Goal: Use online tool/utility: Utilize a website feature to perform a specific function

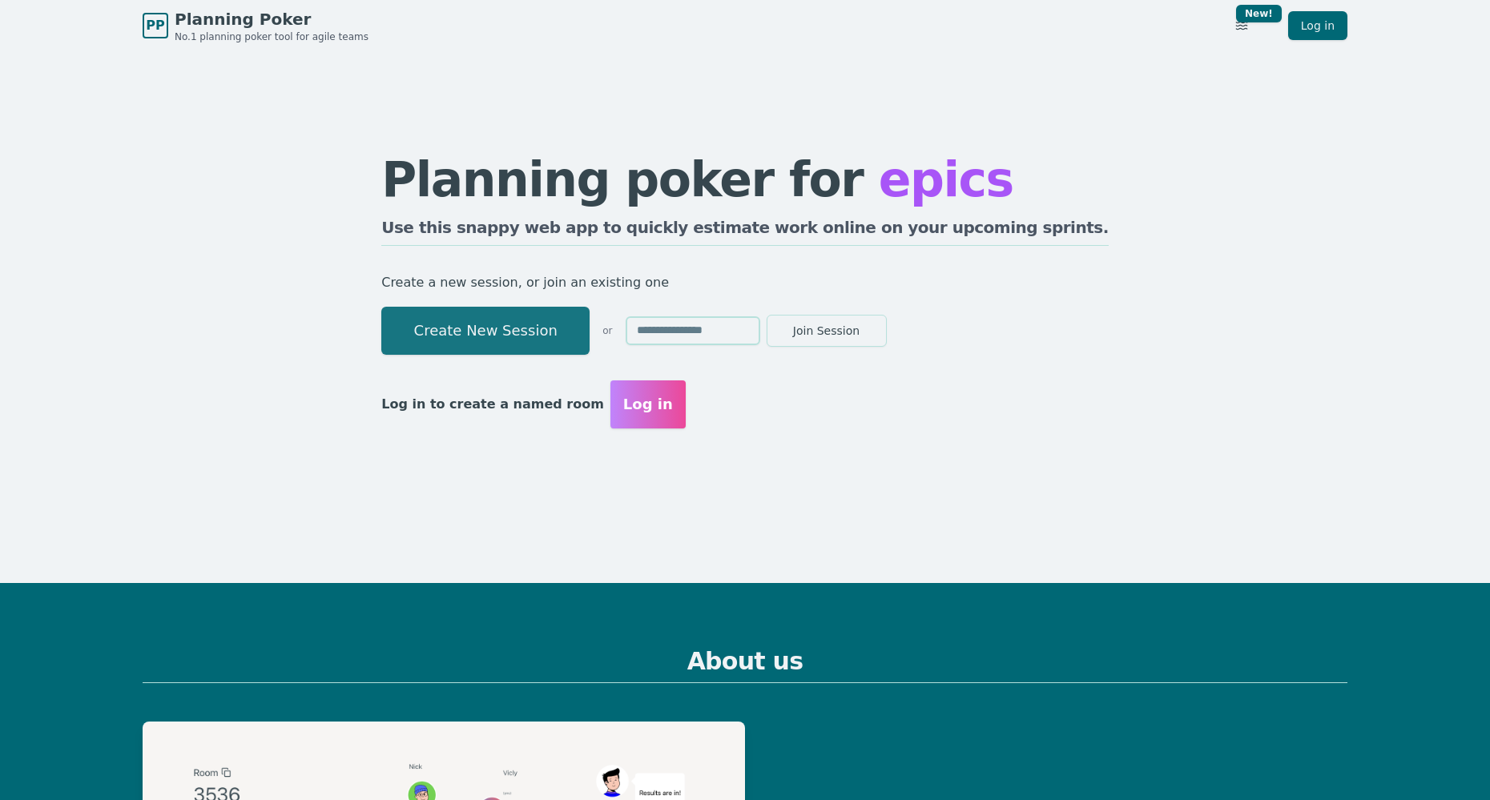
click at [522, 325] on button "Create New Session" at bounding box center [485, 331] width 208 height 48
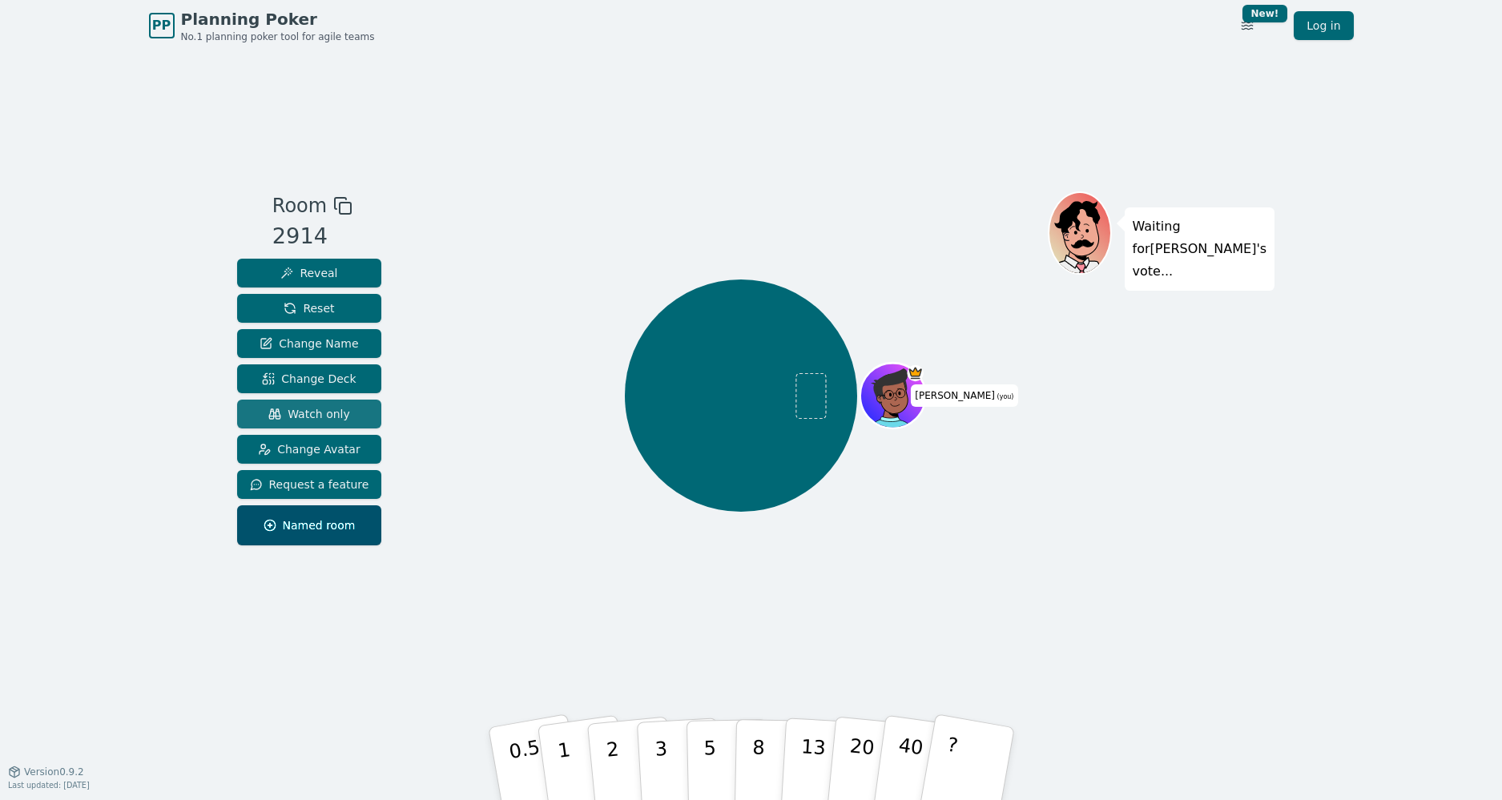
click at [321, 419] on span "Watch only" at bounding box center [309, 414] width 82 height 16
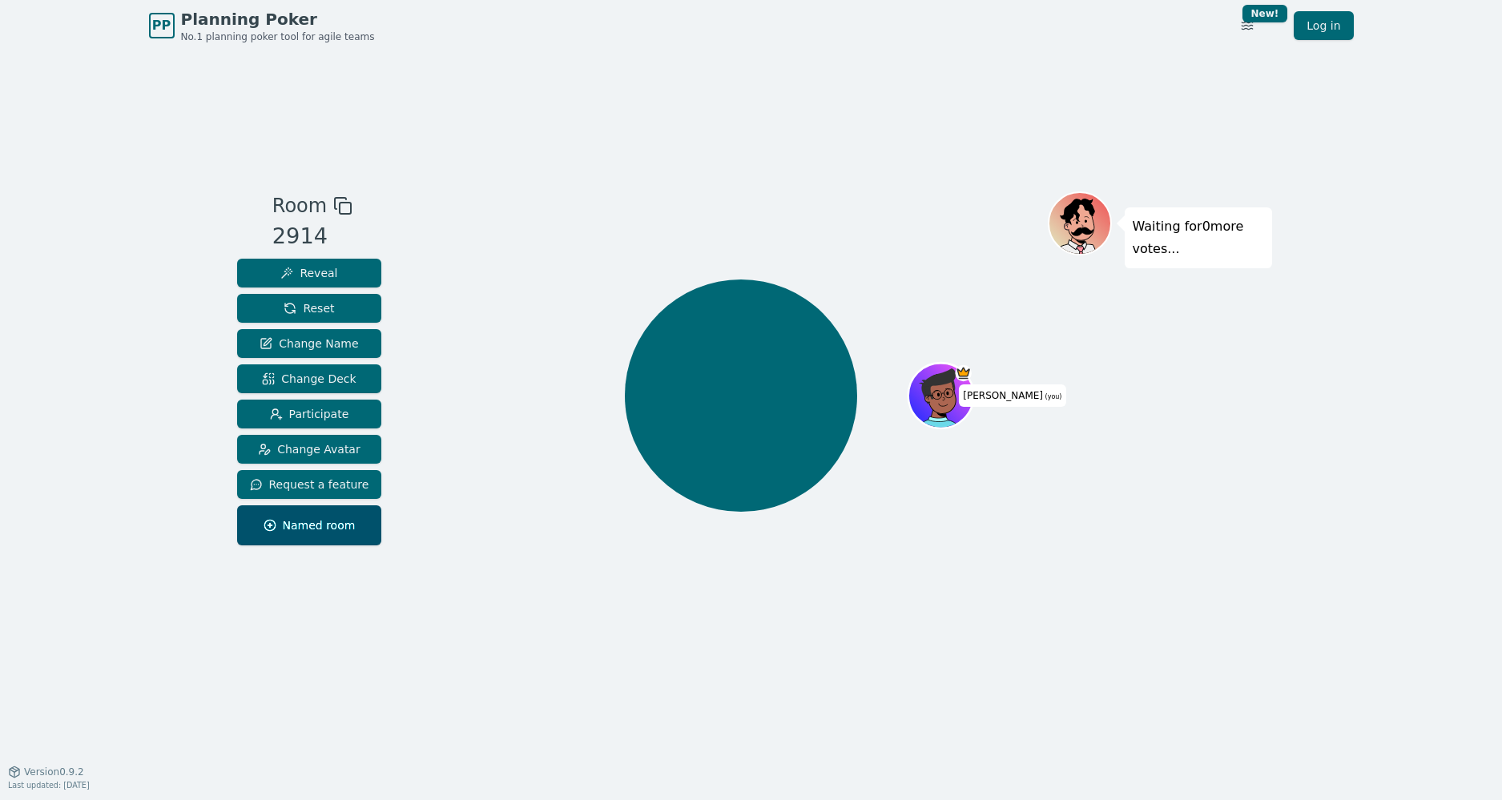
click at [335, 205] on icon at bounding box center [342, 205] width 19 height 19
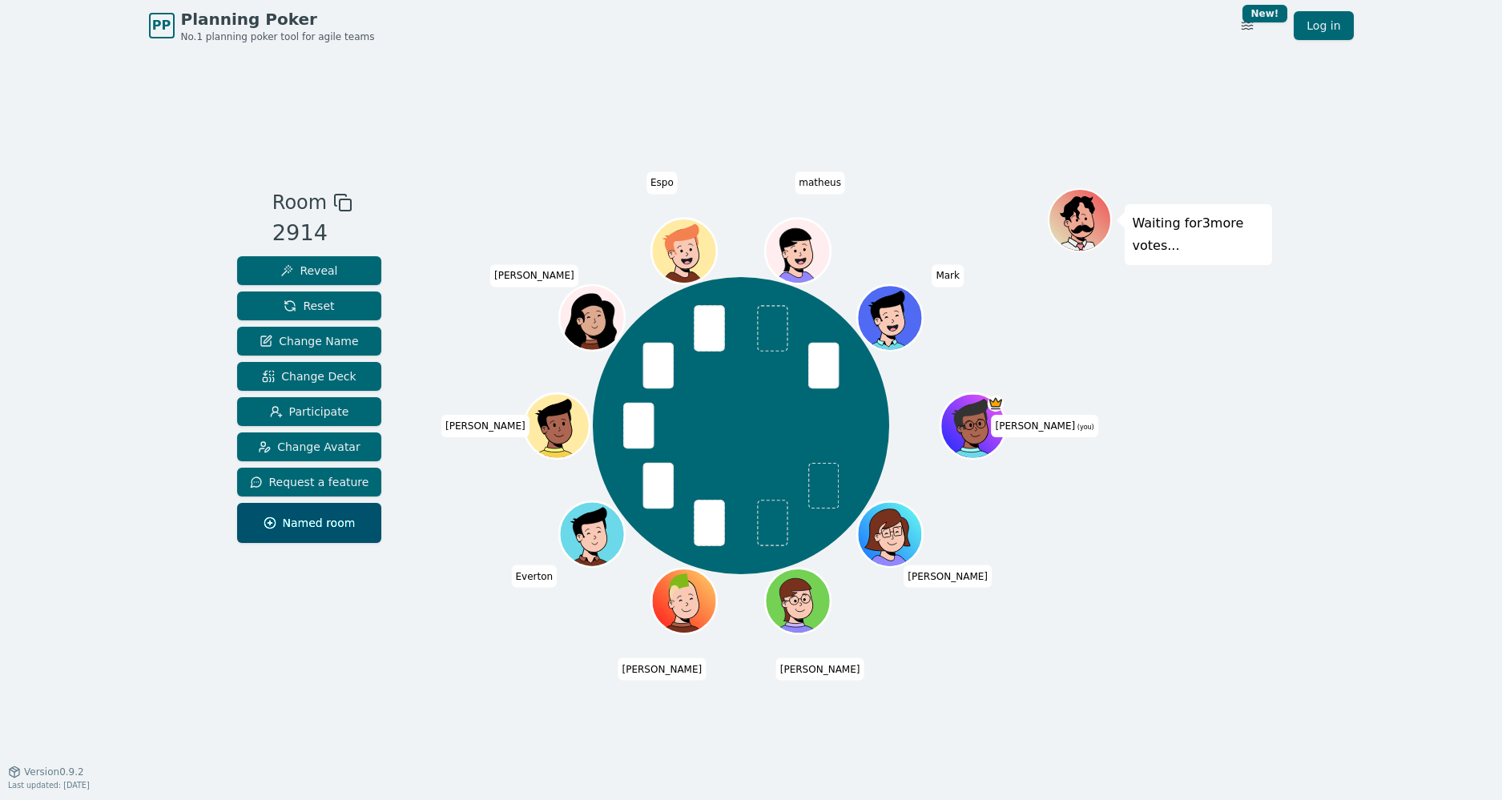
click at [1317, 544] on div "PP Planning Poker No.1 planning poker tool for agile teams Toggle theme New! Lo…" at bounding box center [751, 400] width 1502 height 800
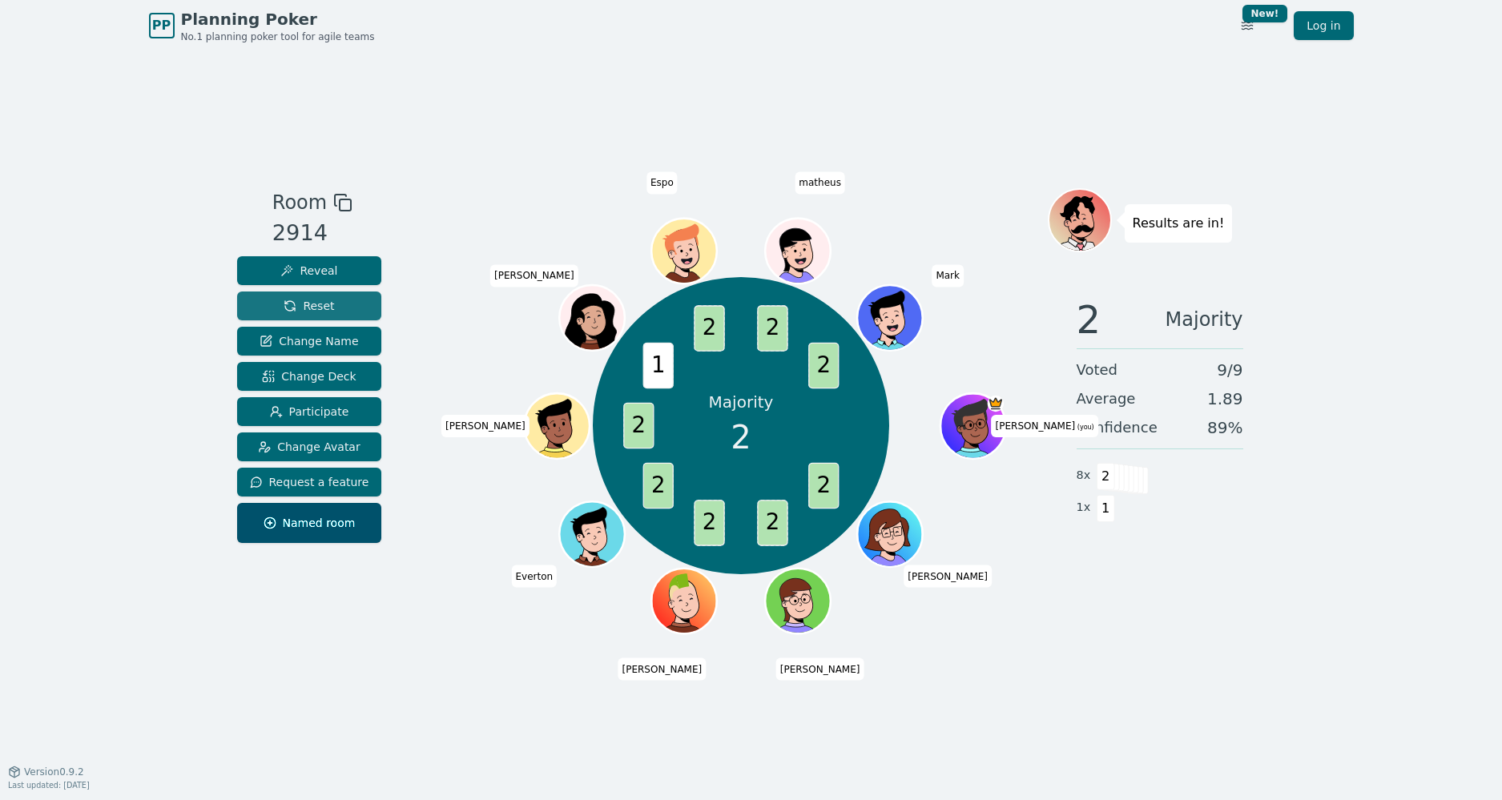
click at [333, 312] on button "Reset" at bounding box center [309, 306] width 145 height 29
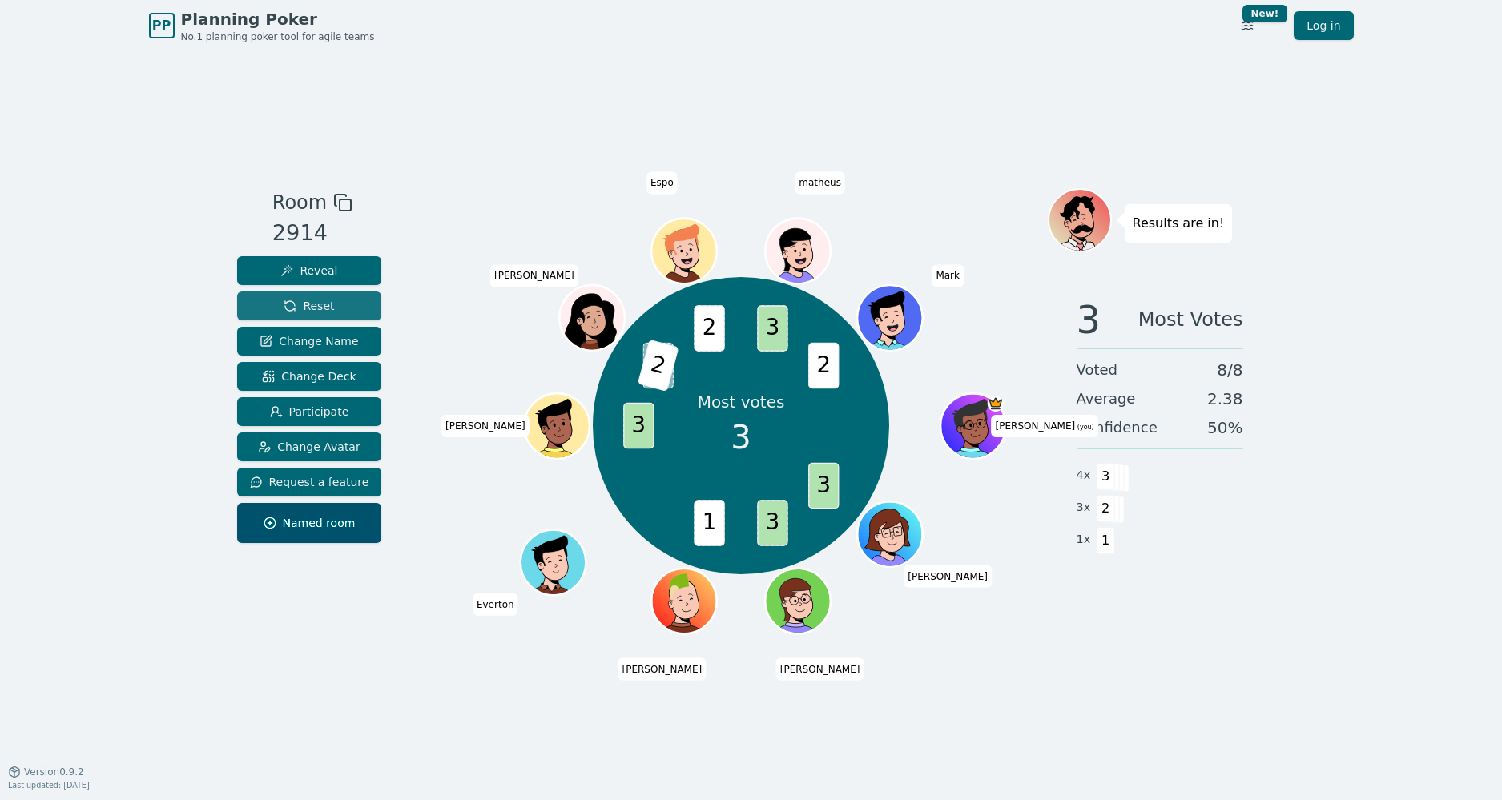
click at [313, 312] on span "Reset" at bounding box center [309, 306] width 50 height 16
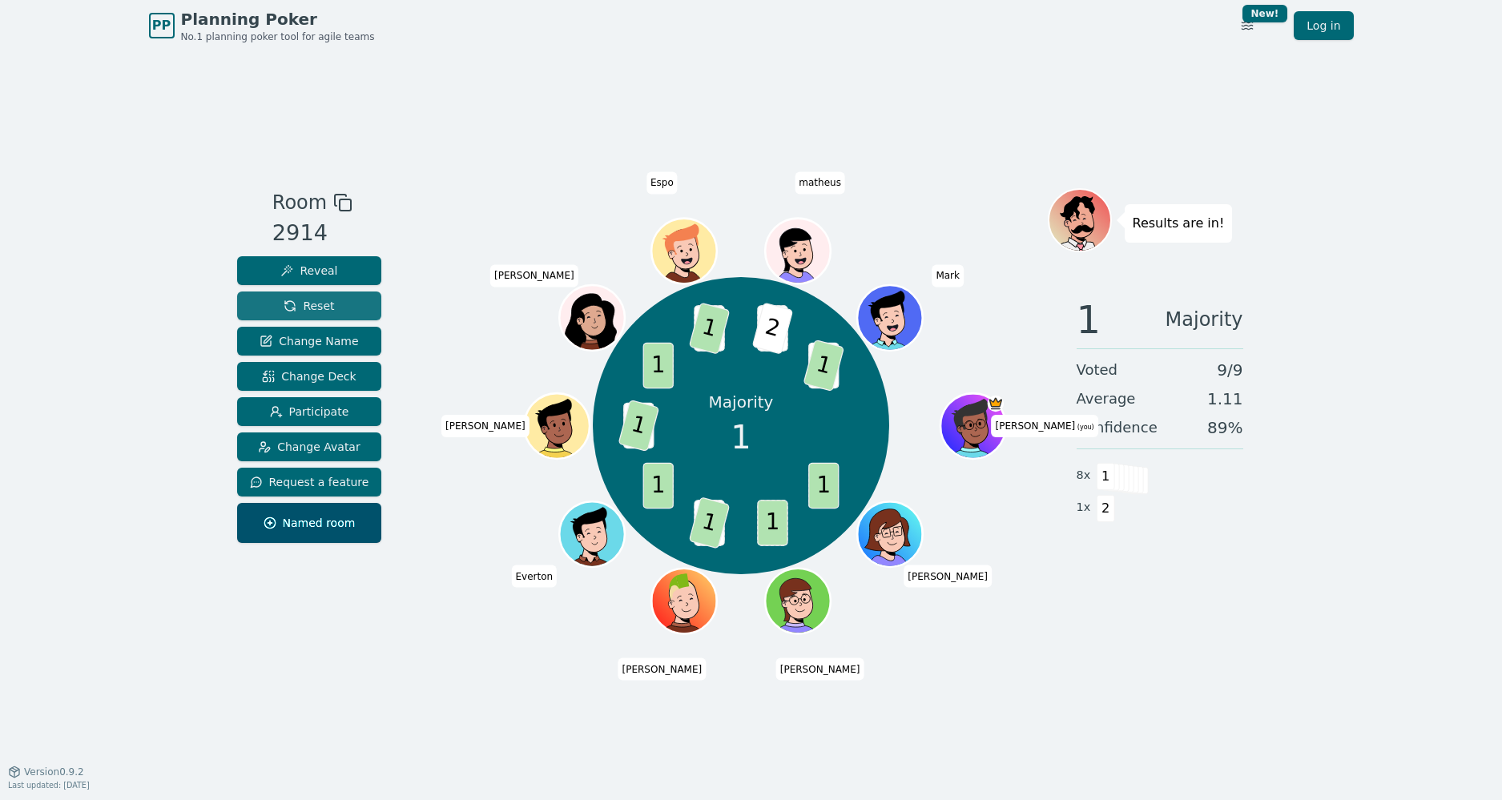
click at [300, 308] on span "Reset" at bounding box center [309, 306] width 50 height 16
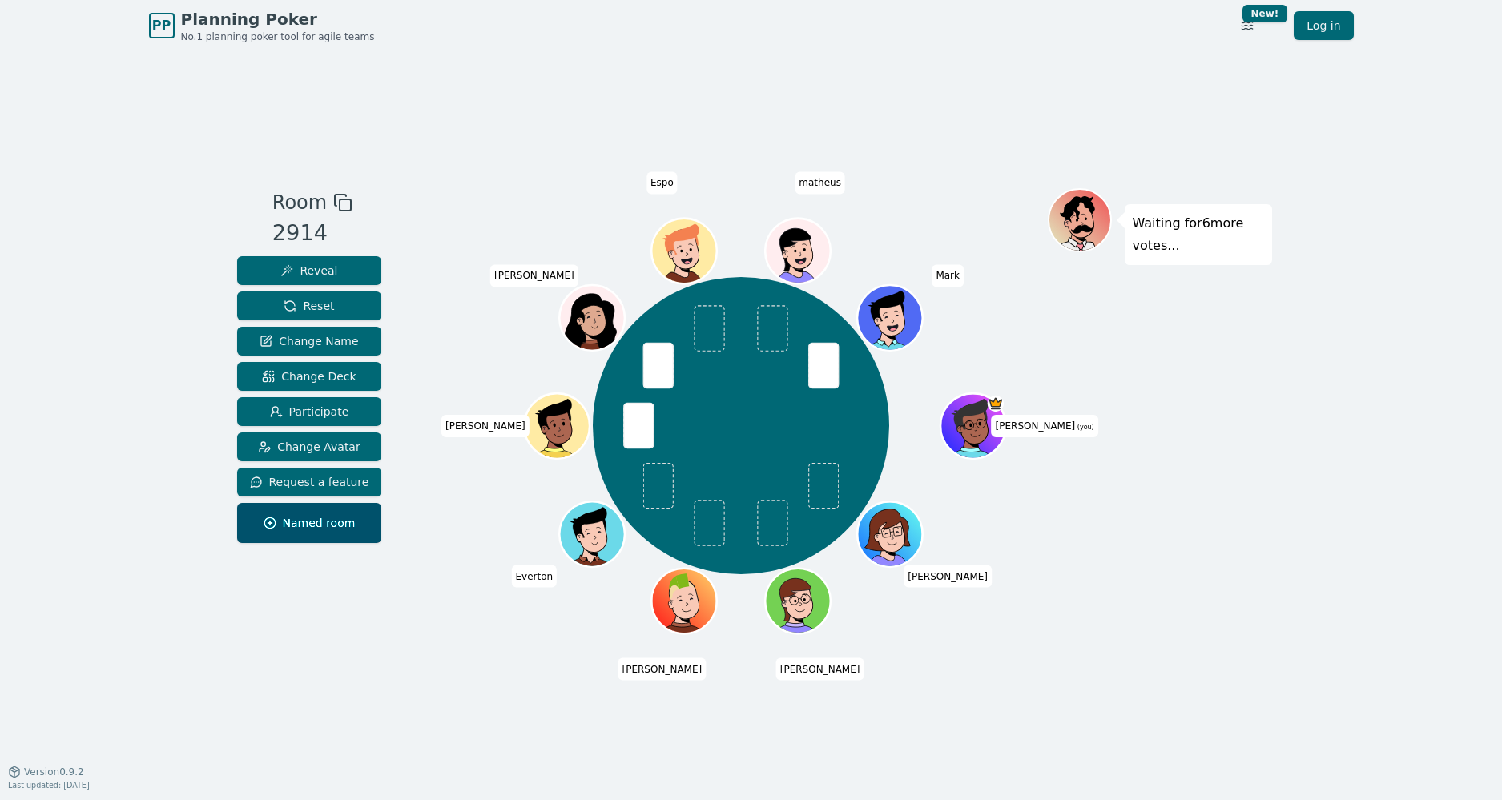
click at [1187, 441] on div "Waiting for 6 more votes..." at bounding box center [1160, 410] width 224 height 445
